Goal: Task Accomplishment & Management: Manage account settings

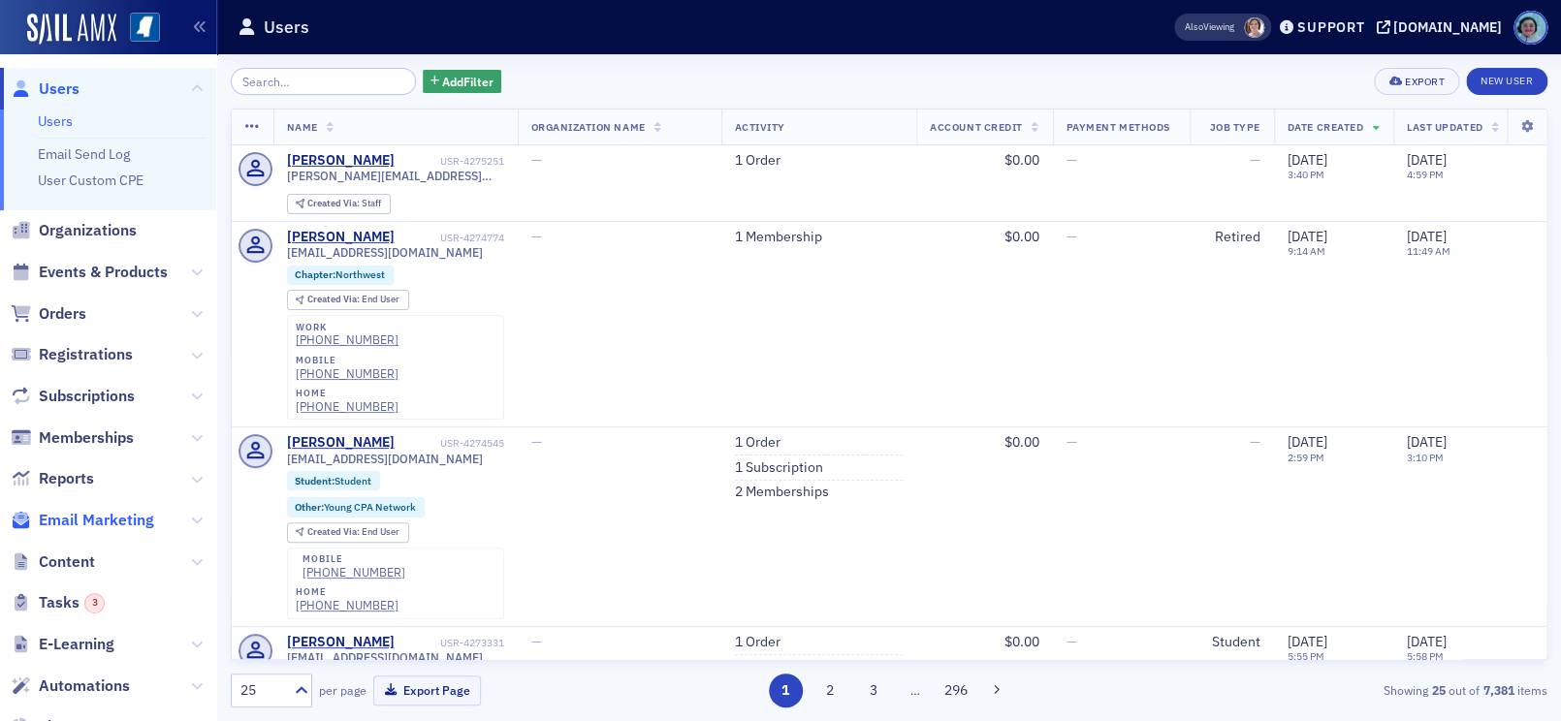
click at [127, 513] on span "Email Marketing" at bounding box center [96, 520] width 115 height 21
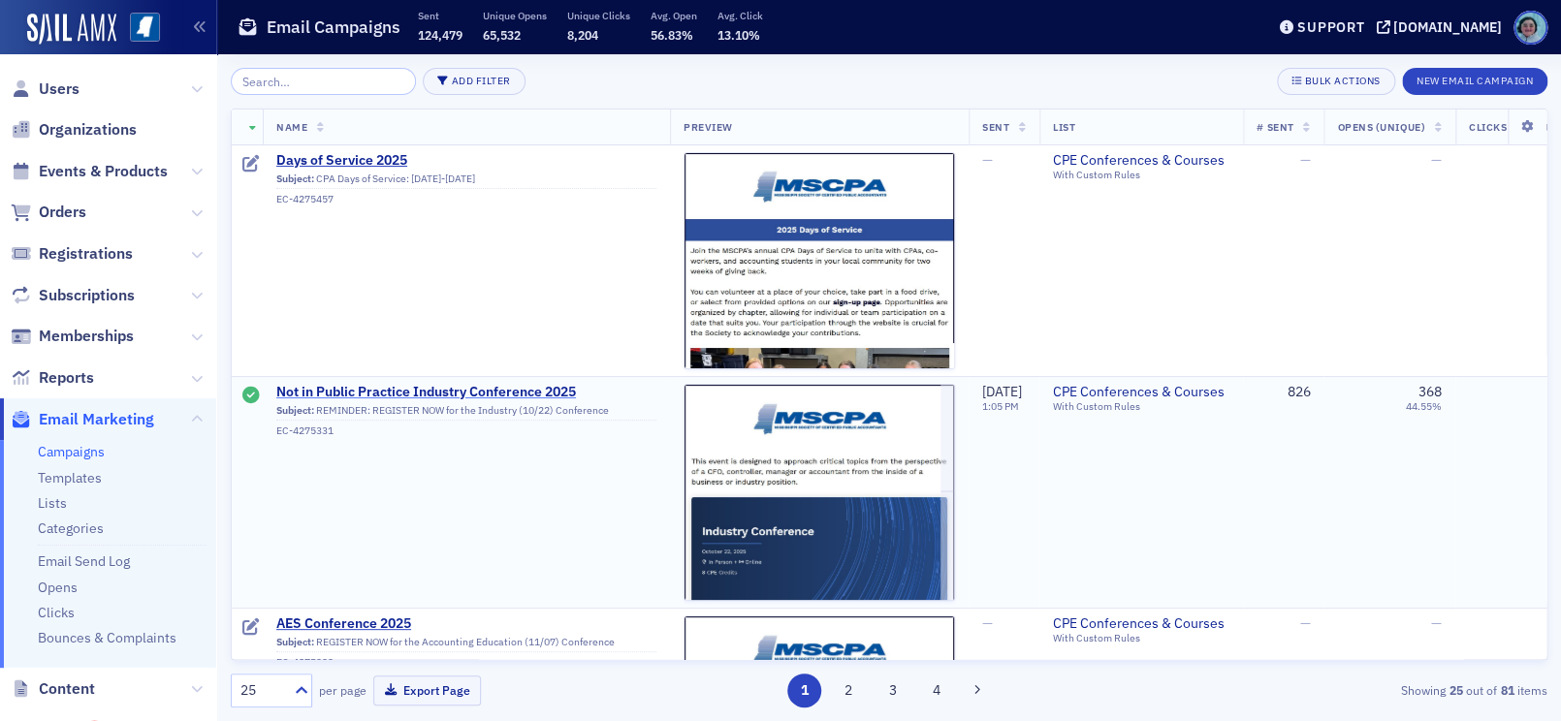
click at [453, 393] on span "Not in Public Practice Industry Conference 2025" at bounding box center [466, 392] width 380 height 17
click at [355, 161] on span "Days of Service 2025" at bounding box center [466, 160] width 380 height 17
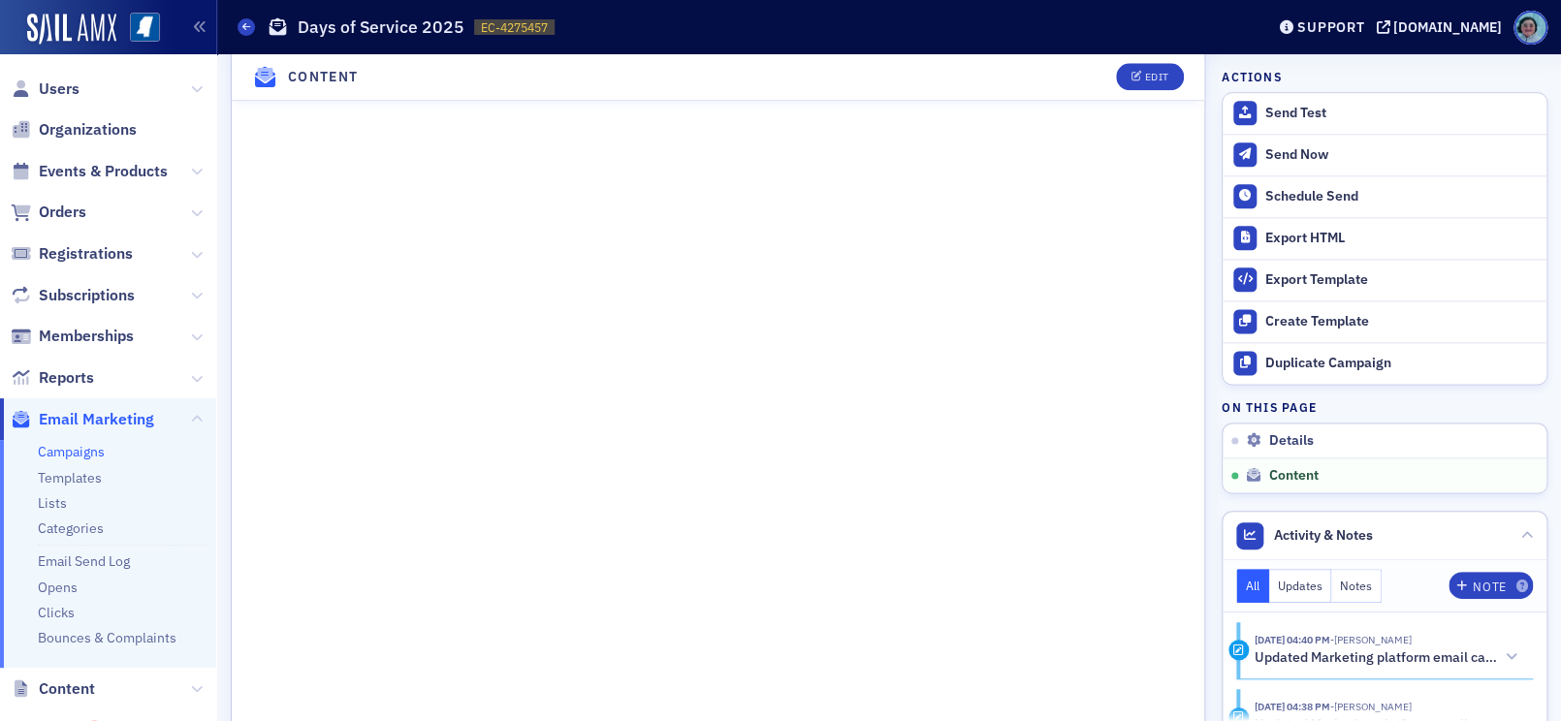
scroll to position [935, 0]
